Goal: Information Seeking & Learning: Learn about a topic

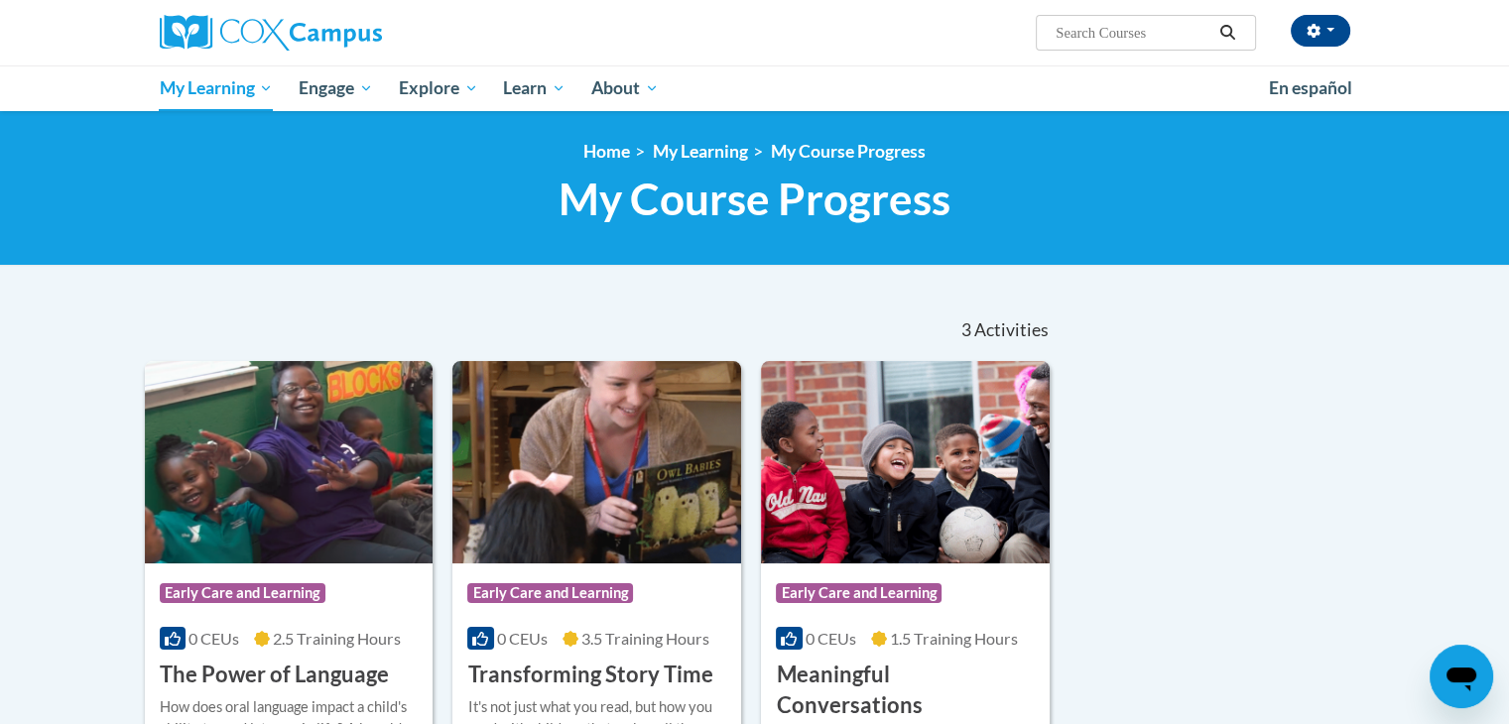
scroll to position [99, 0]
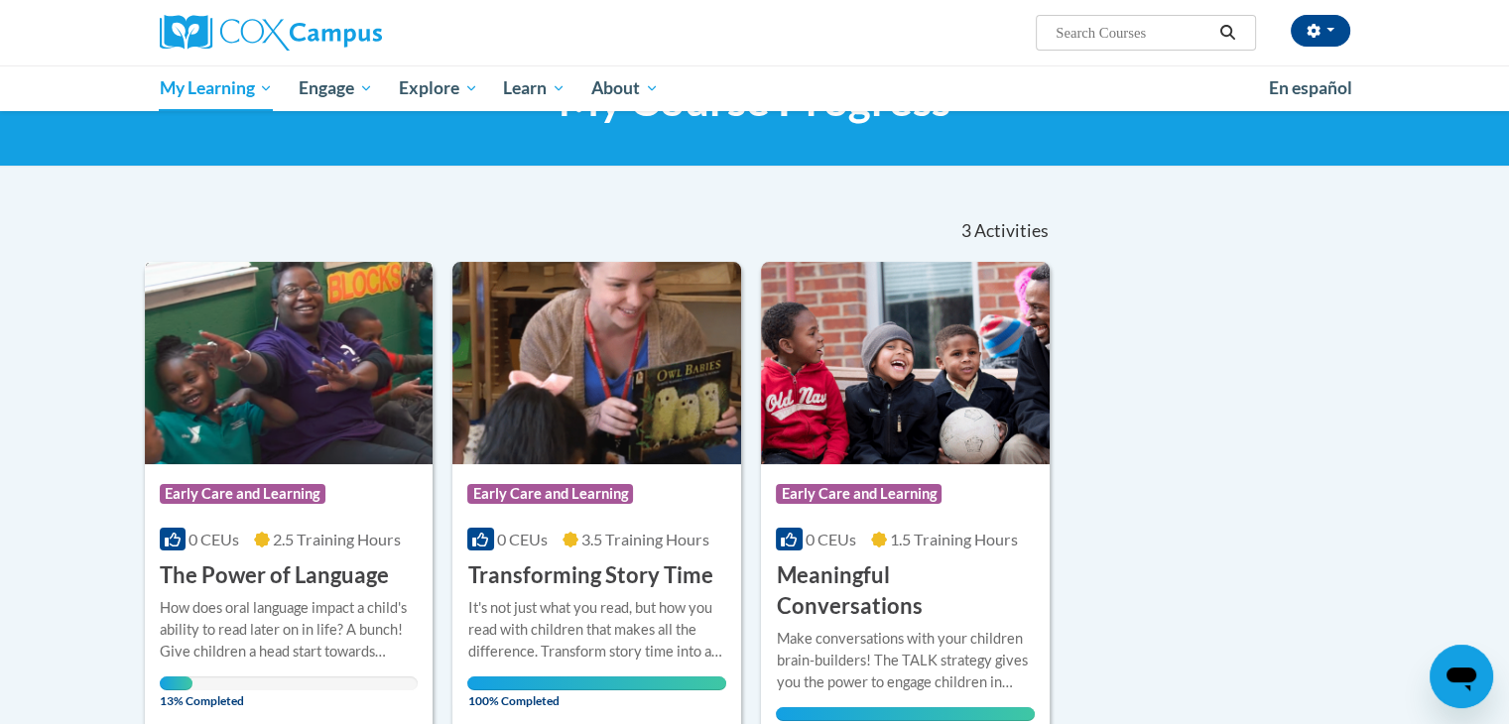
click at [292, 413] on img at bounding box center [289, 363] width 289 height 202
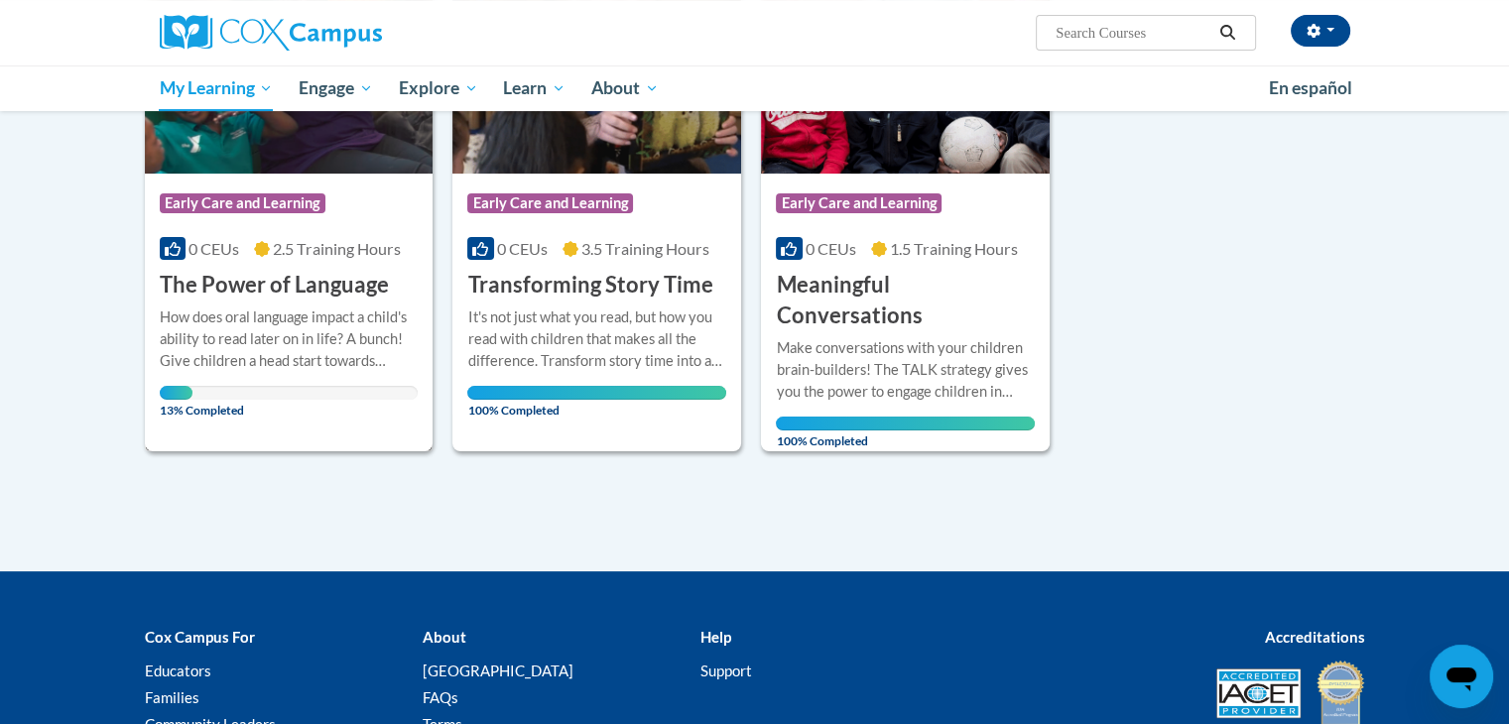
scroll to position [397, 0]
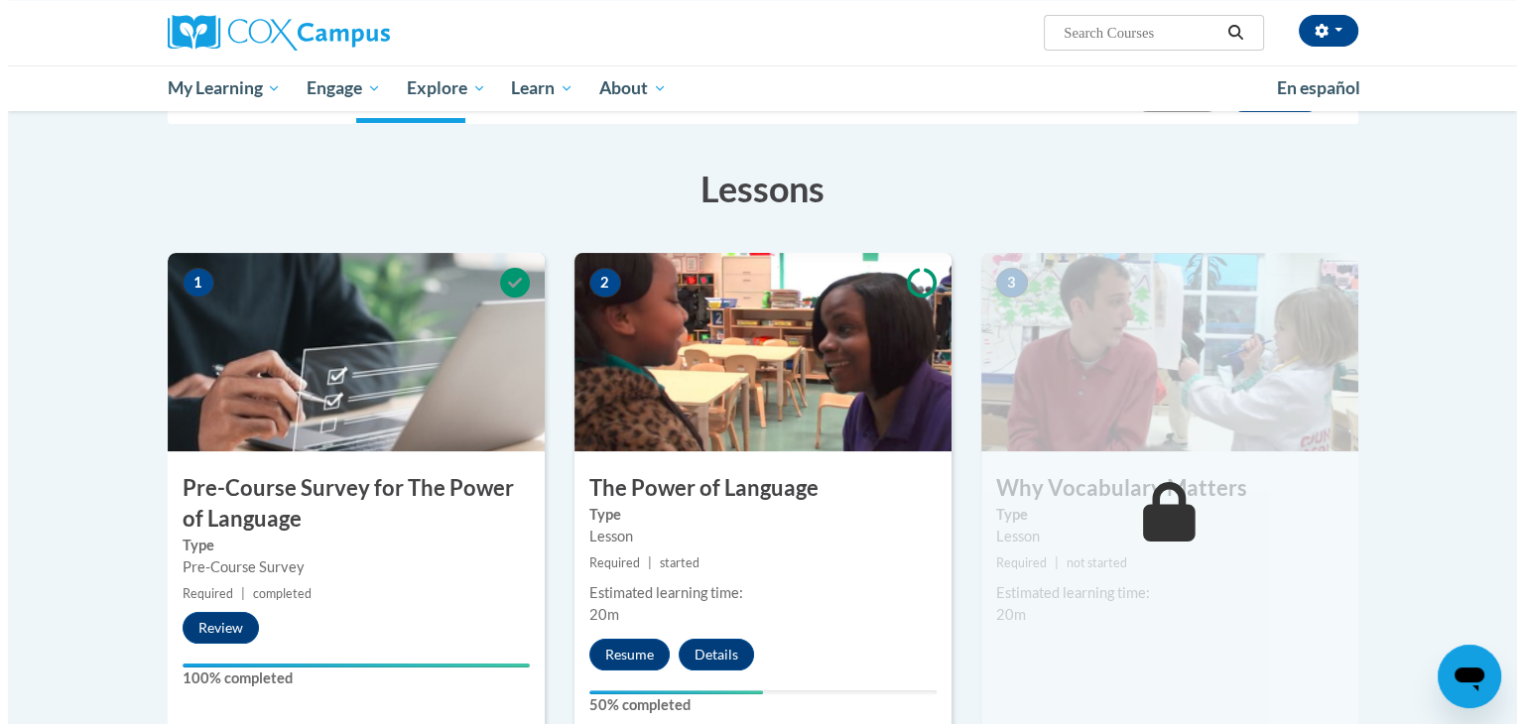
scroll to position [409, 0]
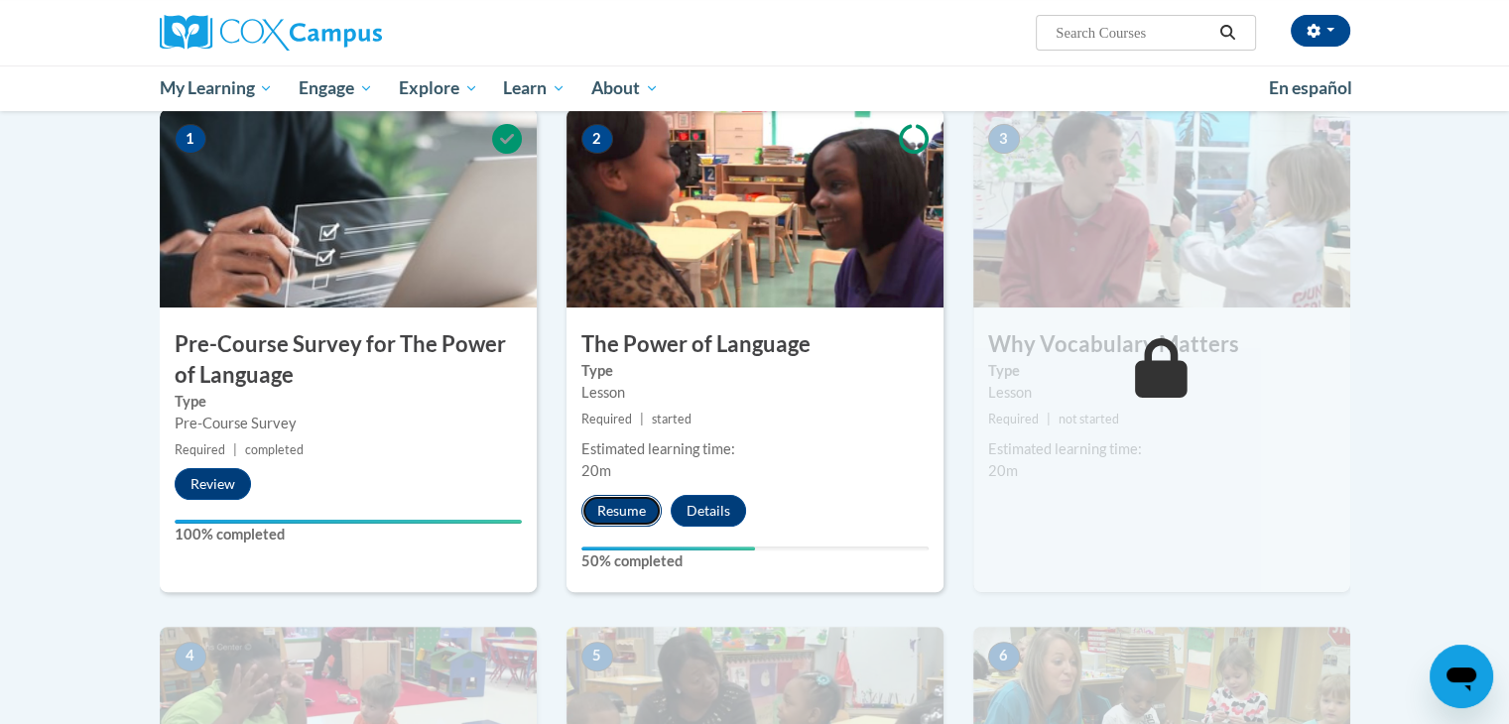
click at [619, 503] on button "Resume" at bounding box center [621, 511] width 80 height 32
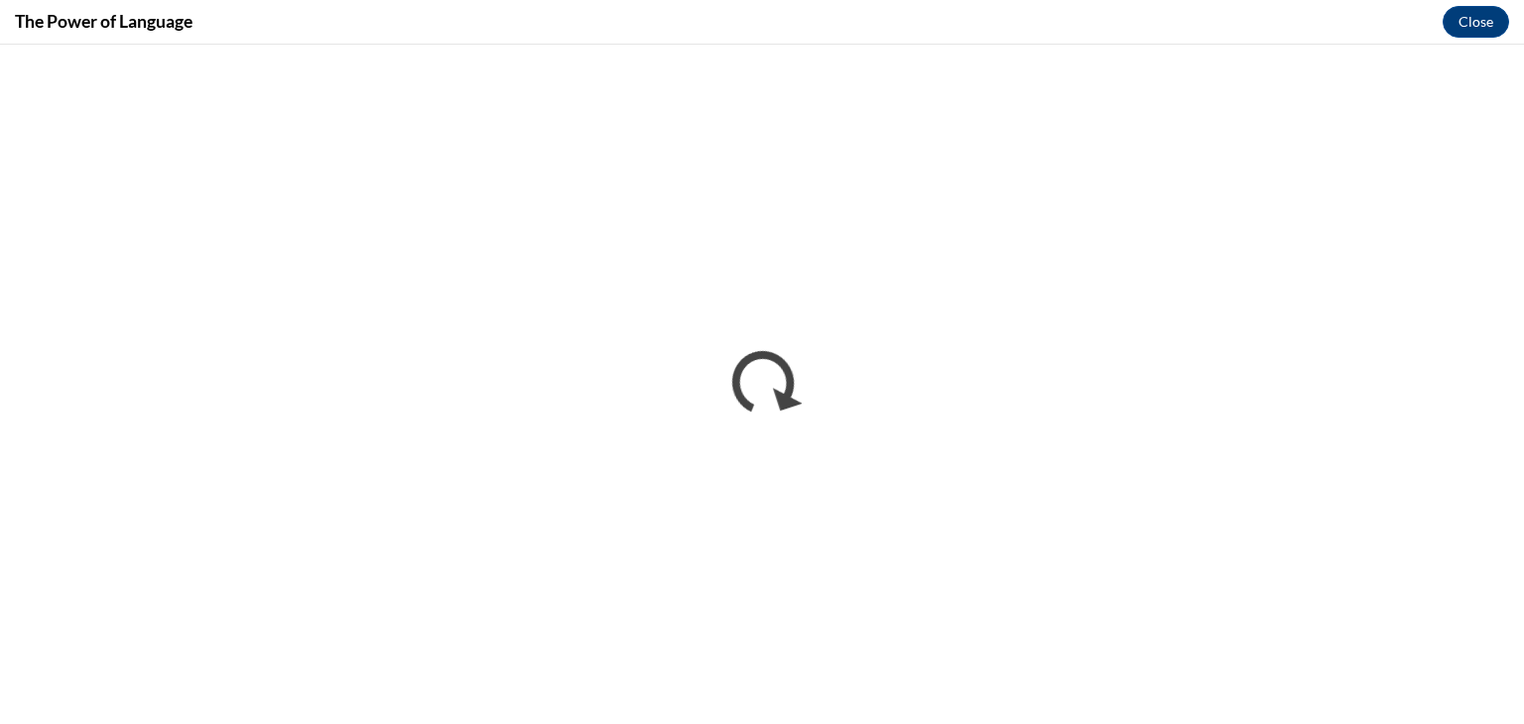
scroll to position [0, 0]
